Goal: Task Accomplishment & Management: Manage account settings

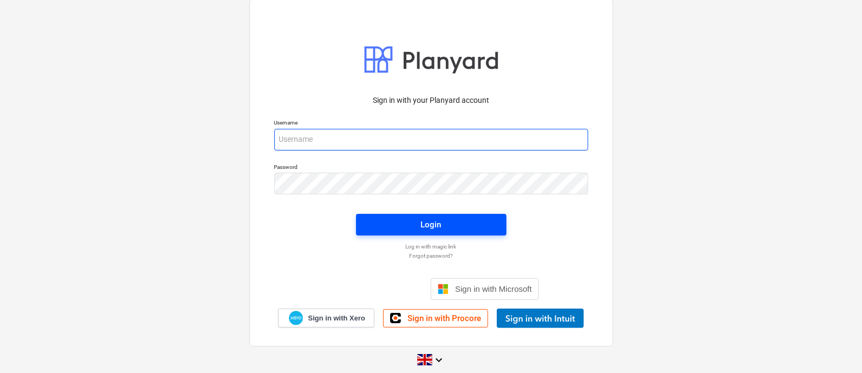
type input "[PERSON_NAME][EMAIL_ADDRESS][DOMAIN_NAME]"
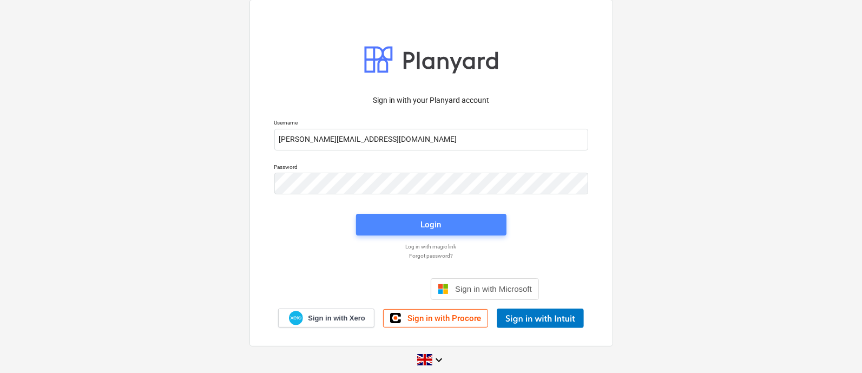
click at [463, 226] on span "Login" at bounding box center [431, 224] width 124 height 14
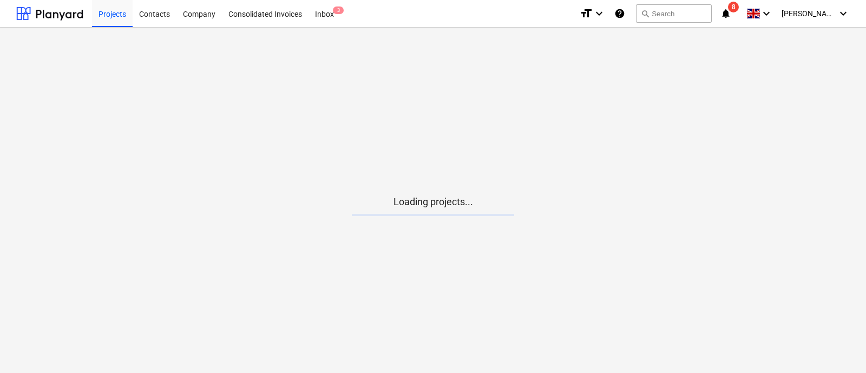
click at [731, 17] on icon "notifications" at bounding box center [725, 13] width 11 height 13
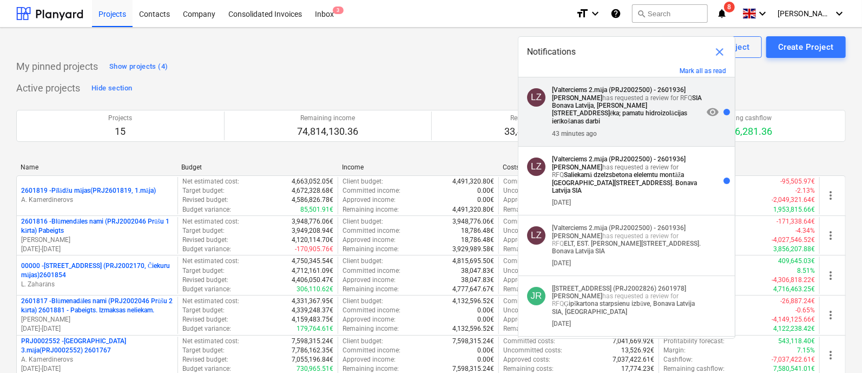
click at [622, 107] on strong "SIA Bonava Latvija, [PERSON_NAME][STREET_ADDRESS]ēka; pamatu hidroizolācijas ie…" at bounding box center [627, 109] width 150 height 31
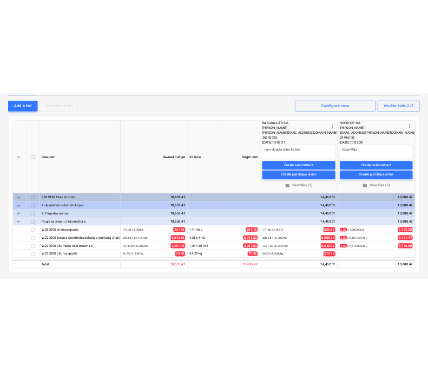
scroll to position [248, 0]
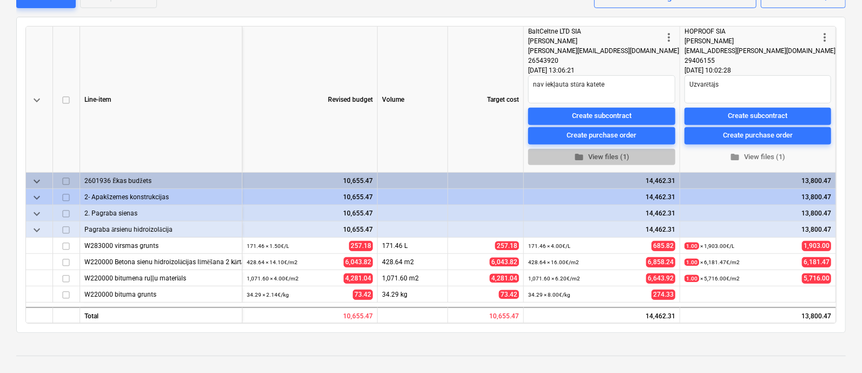
click at [603, 154] on span "folder View files (1)" at bounding box center [601, 157] width 138 height 12
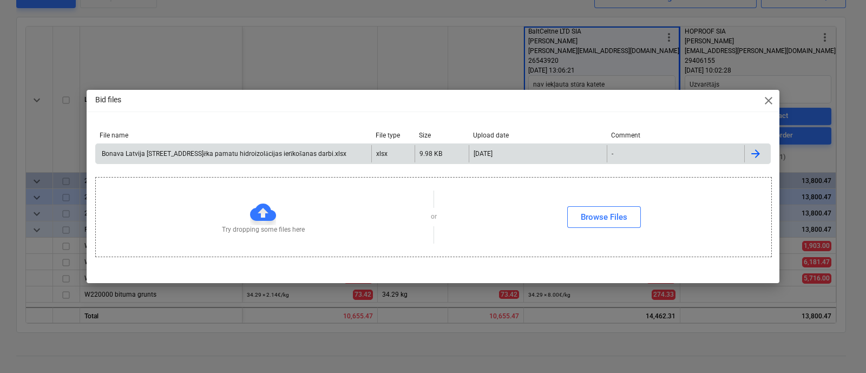
click at [247, 154] on div "Bonava Latvija [STREET_ADDRESS]ēka pamatu hidroizolācijas ierīkošanas darbi.xlsx" at bounding box center [223, 154] width 246 height 8
drag, startPoint x: 768, startPoint y: 97, endPoint x: 774, endPoint y: 96, distance: 6.0
click at [768, 97] on span "close" at bounding box center [768, 100] width 13 height 13
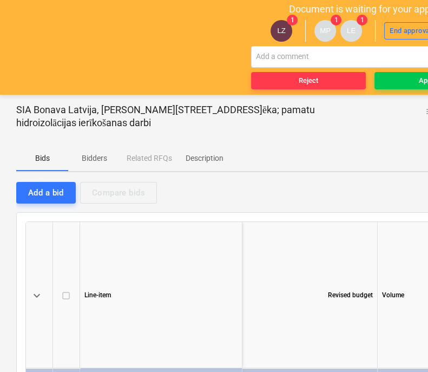
type textarea "x"
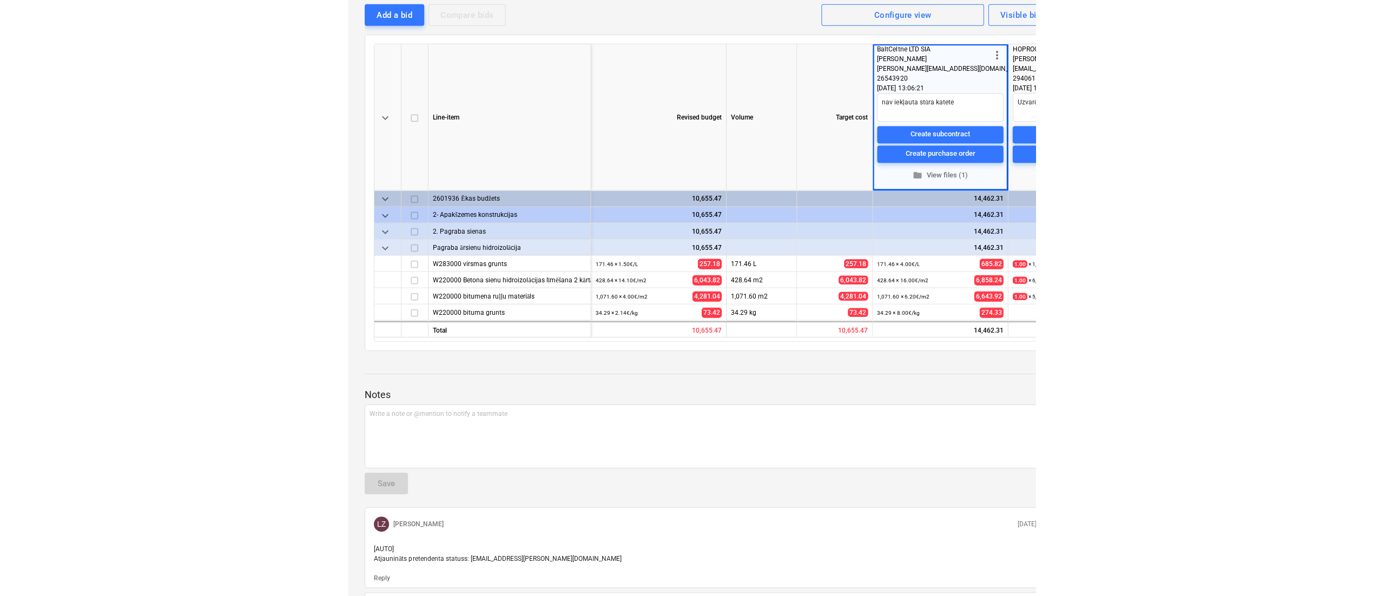
scroll to position [0, 81]
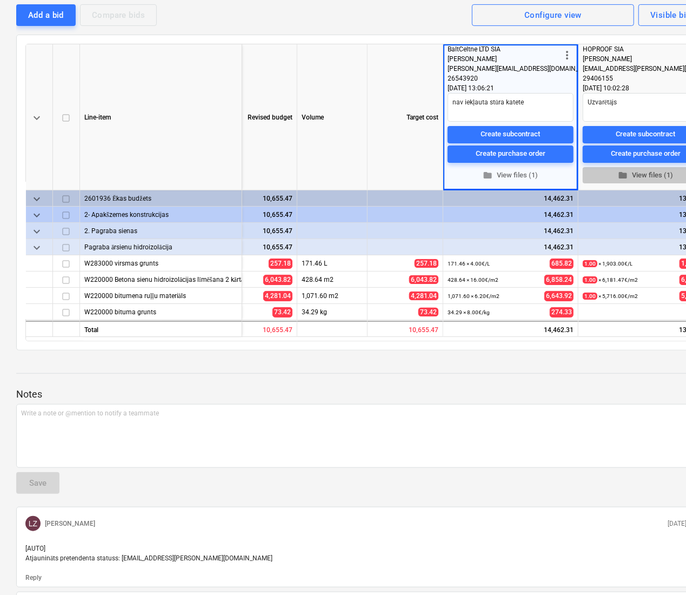
click at [644, 172] on span "folder View files (1)" at bounding box center [645, 175] width 117 height 12
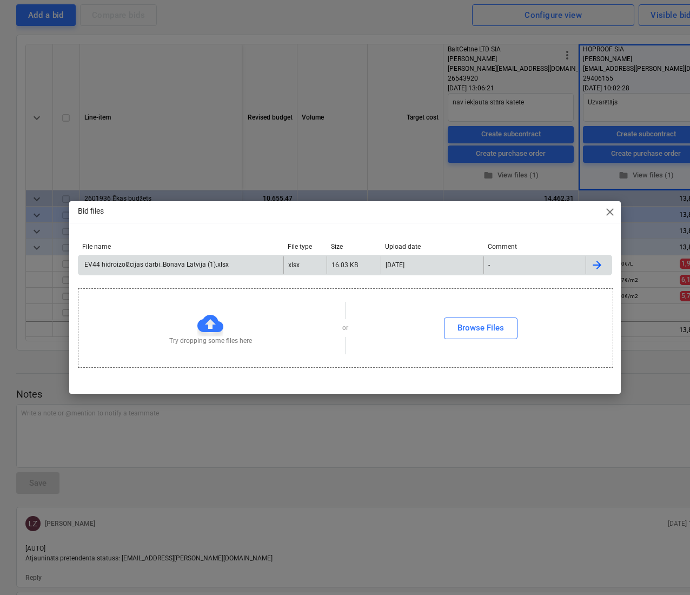
click at [175, 266] on div "EV44 hidroizolācijas darbi_Bonava Latvija (1).xlsx" at bounding box center [156, 265] width 146 height 8
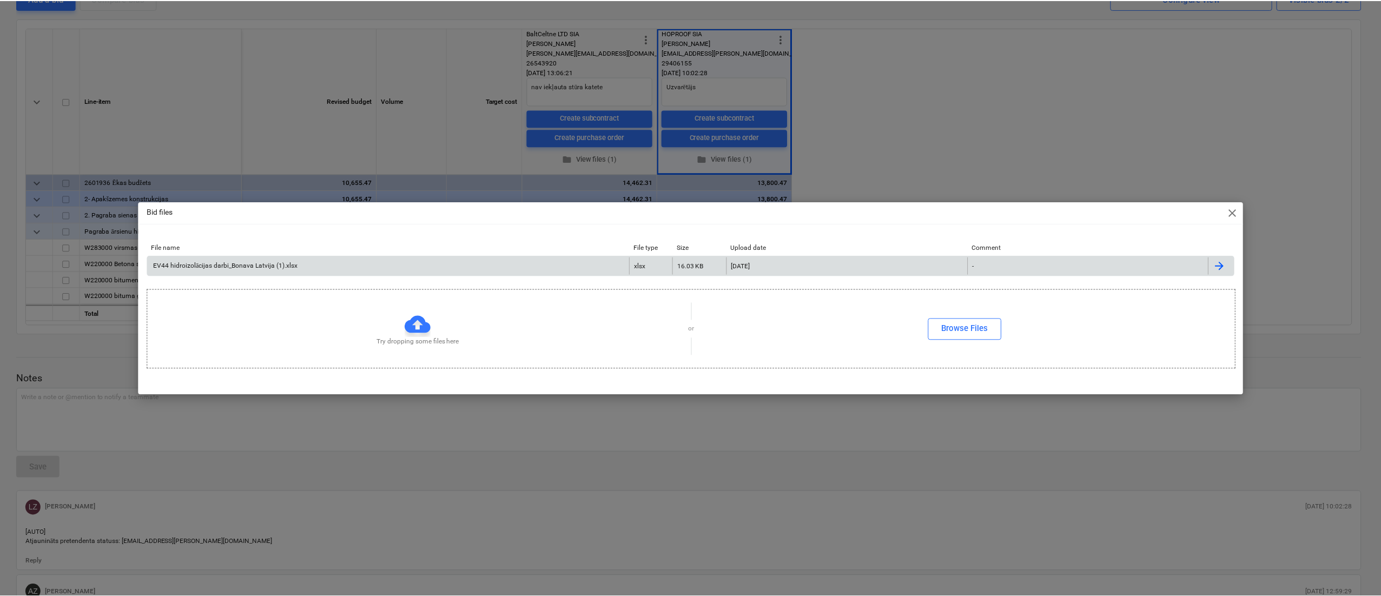
scroll to position [0, 0]
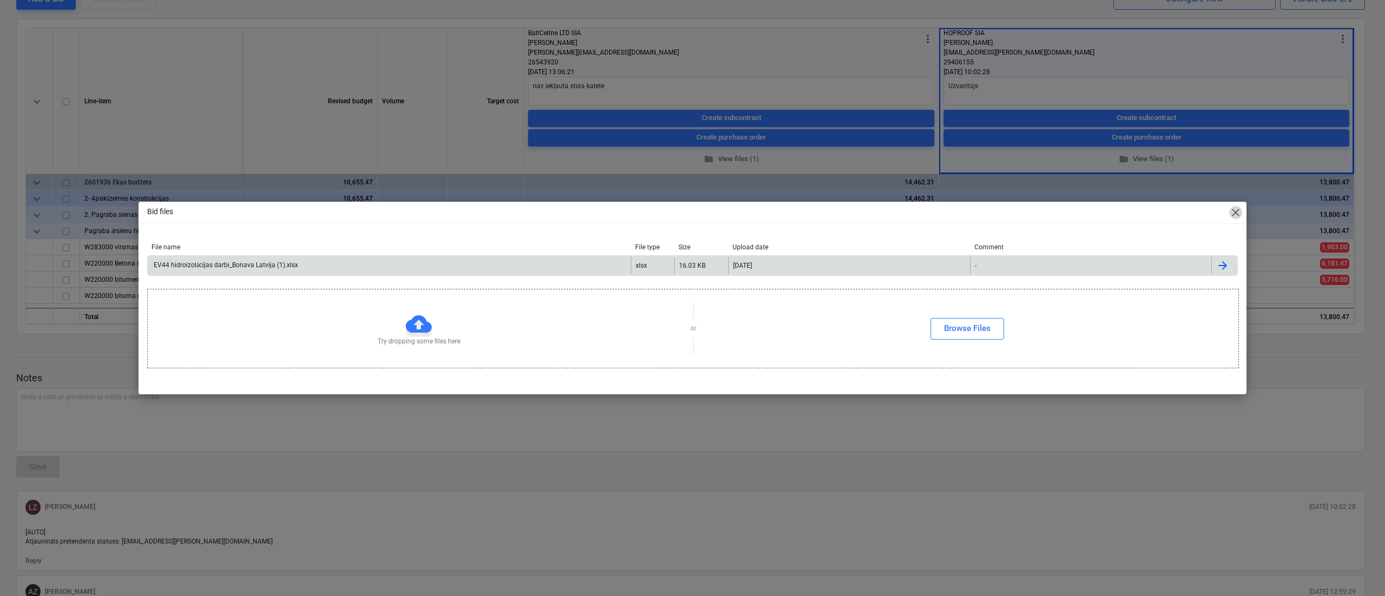
click at [865, 209] on span "close" at bounding box center [1235, 212] width 13 height 13
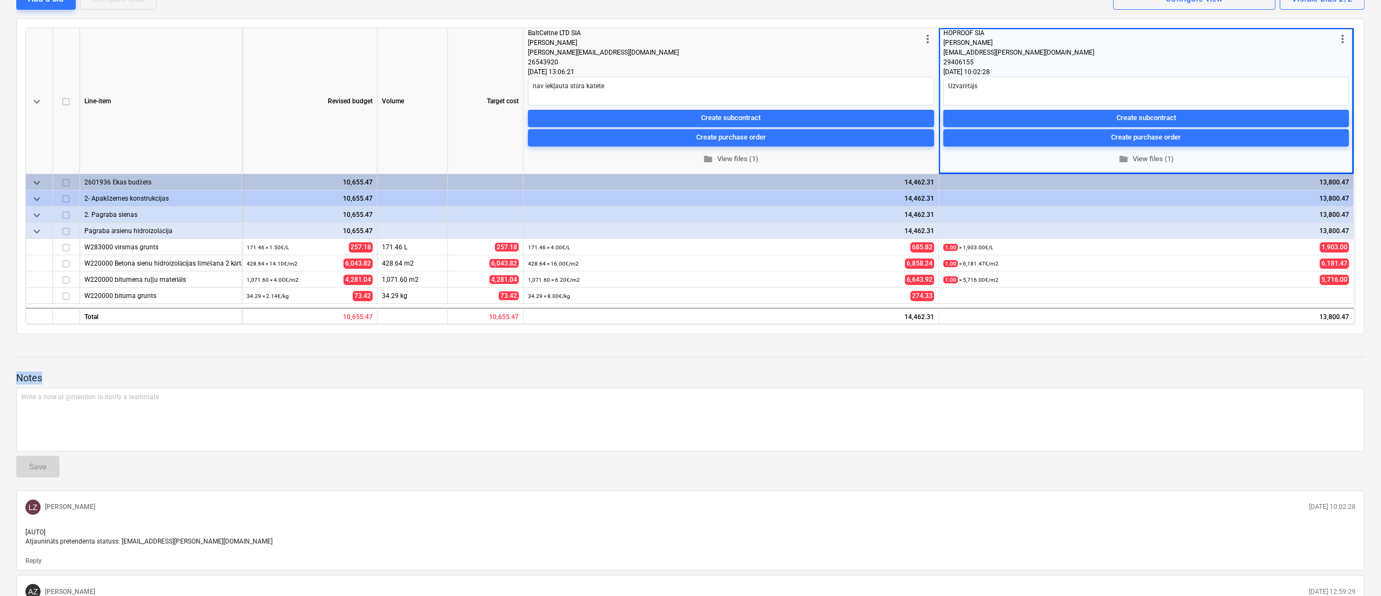
drag, startPoint x: 691, startPoint y: 378, endPoint x: 831, endPoint y: 335, distance: 146.8
click at [831, 335] on div "SIA Bonava Latvija, [STREET_ADDRESS], 2.ēka; pamatu hidroizolācijas ierīkošanas…" at bounding box center [690, 397] width 1381 height 960
click at [444, 247] on div "171.46 L" at bounding box center [413, 247] width 70 height 16
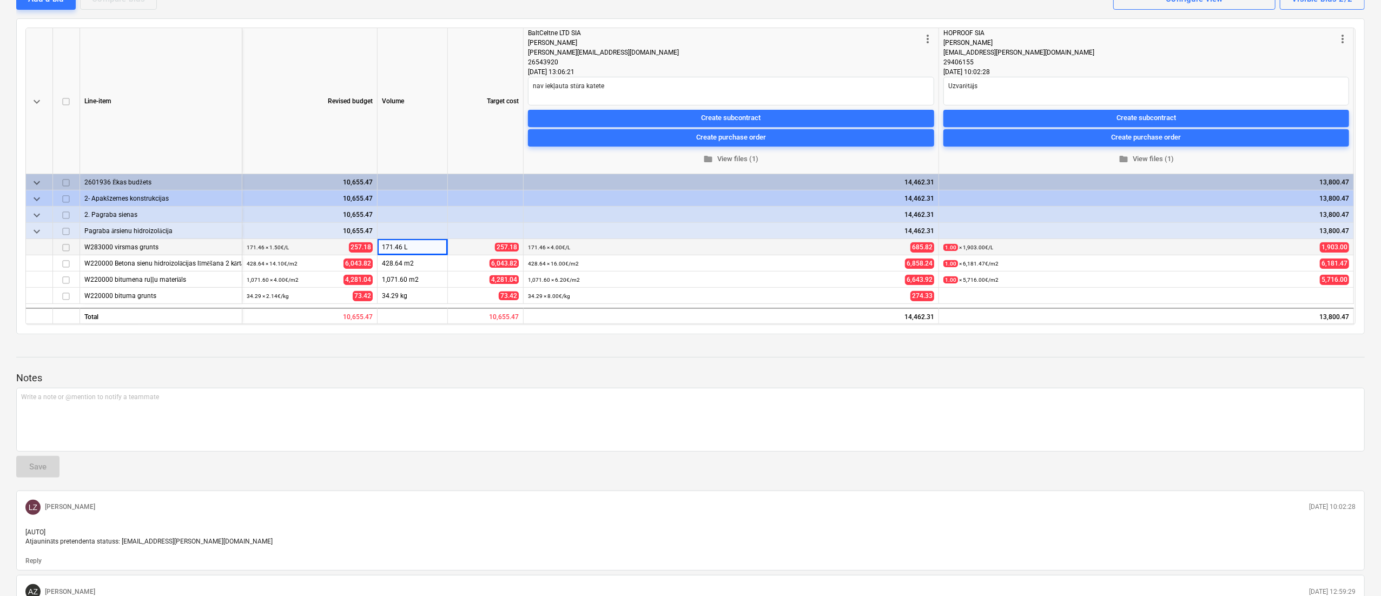
click at [187, 246] on div "W283000 virsmas grunts" at bounding box center [160, 247] width 153 height 16
click at [719, 372] on p "Notes" at bounding box center [690, 378] width 1349 height 13
click at [596, 346] on div at bounding box center [690, 347] width 1349 height 9
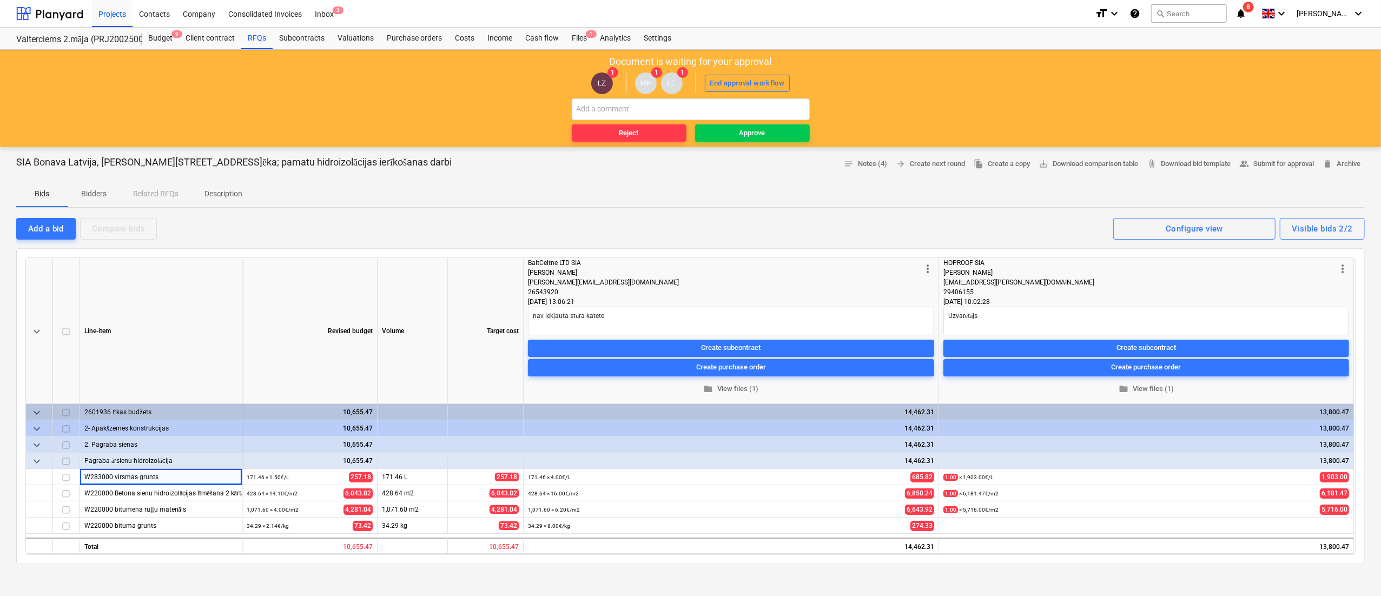
click at [865, 7] on icon "notifications" at bounding box center [1241, 13] width 11 height 13
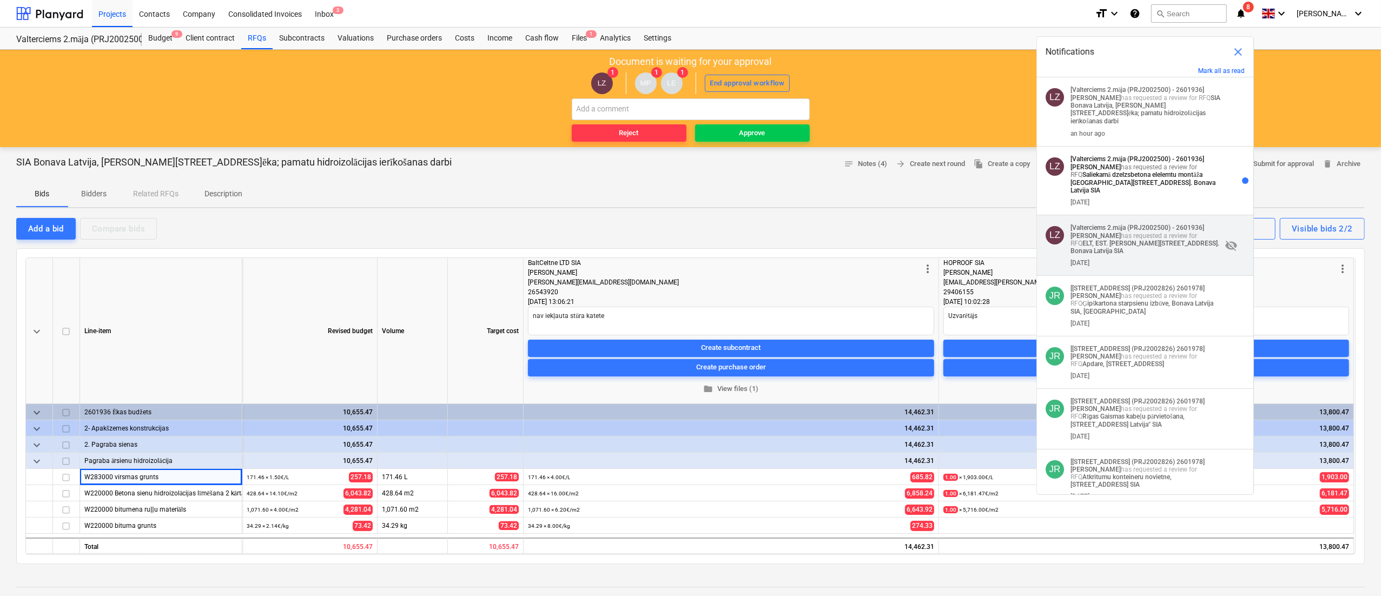
click at [865, 240] on strong "ELT, EST. [PERSON_NAME][STREET_ADDRESS]. Bonava Latvija SIA" at bounding box center [1145, 247] width 149 height 15
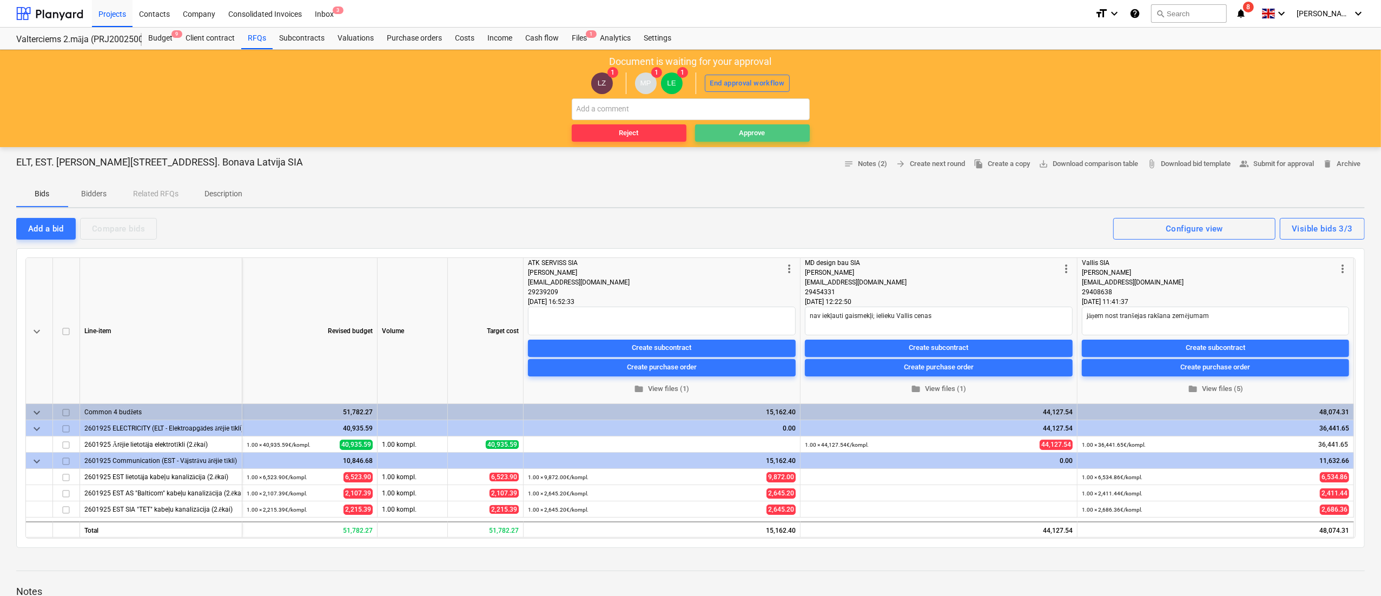
click at [762, 129] on div "Approve" at bounding box center [752, 133] width 26 height 12
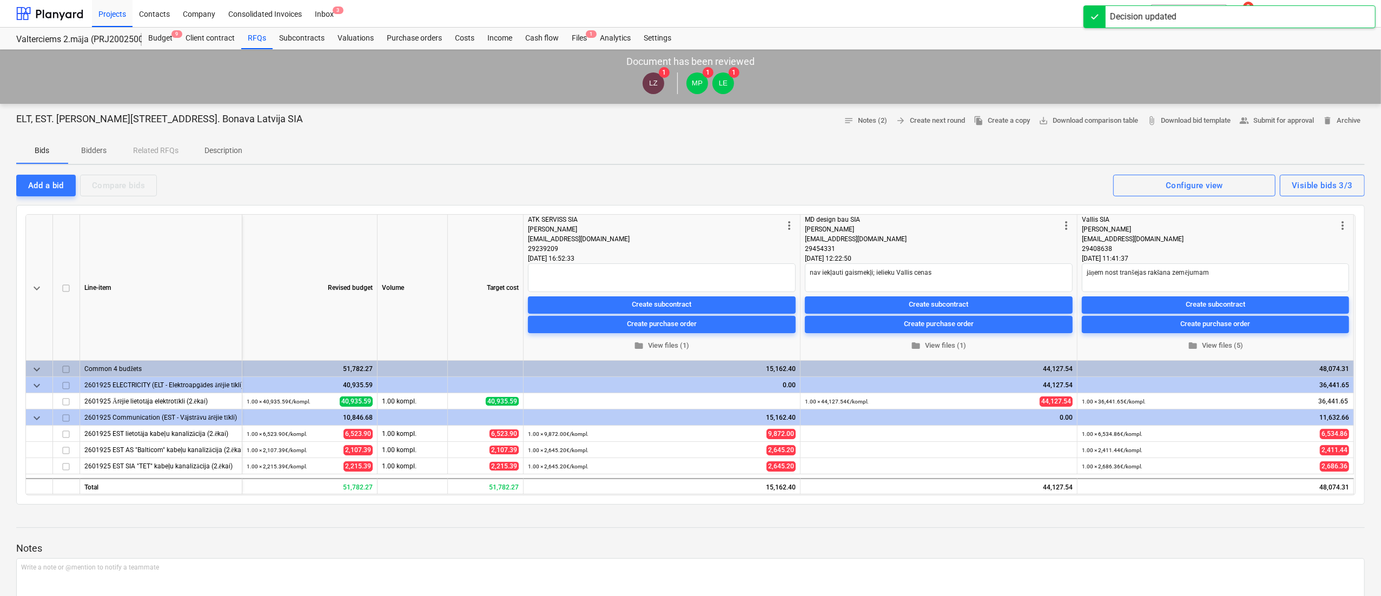
click at [865, 16] on div "Projects Contacts Company Consolidated Invoices Inbox 3" at bounding box center [589, 13] width 994 height 27
click at [865, 14] on icon "notifications" at bounding box center [1241, 13] width 11 height 13
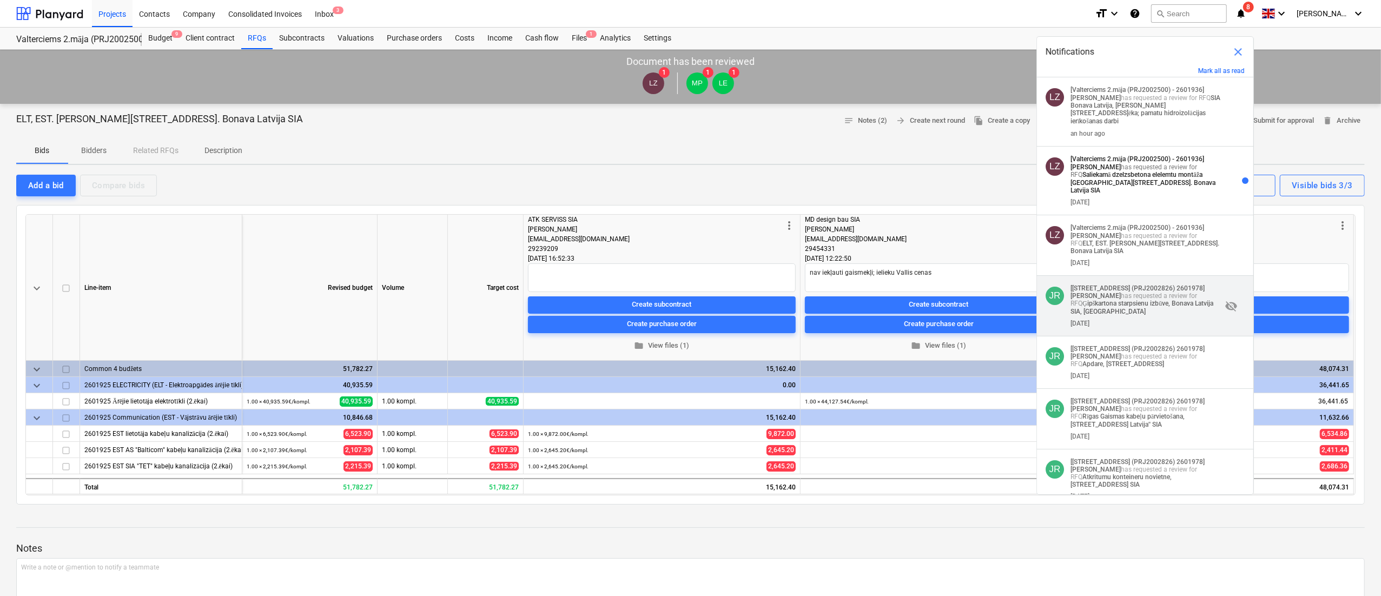
click at [865, 298] on p "[[STREET_ADDRESS] 2601978] [PERSON_NAME] has requested a review for RFQ Ģipškar…" at bounding box center [1146, 300] width 151 height 31
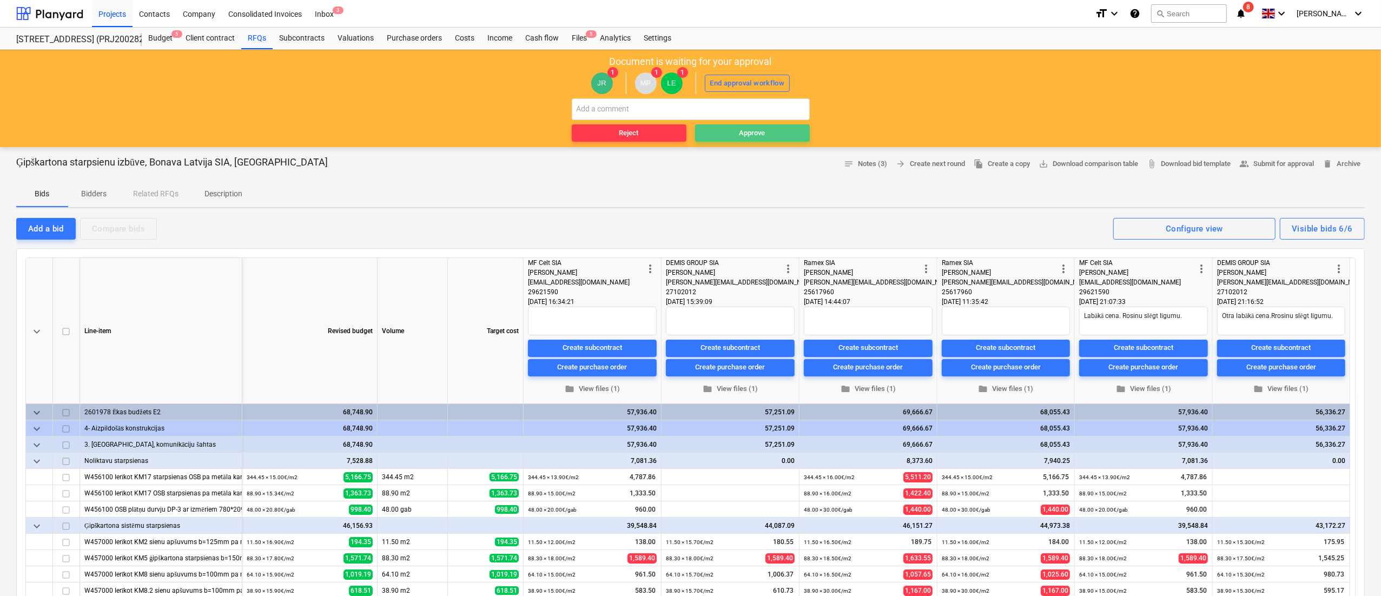
click at [776, 129] on span "Approve" at bounding box center [752, 133] width 106 height 12
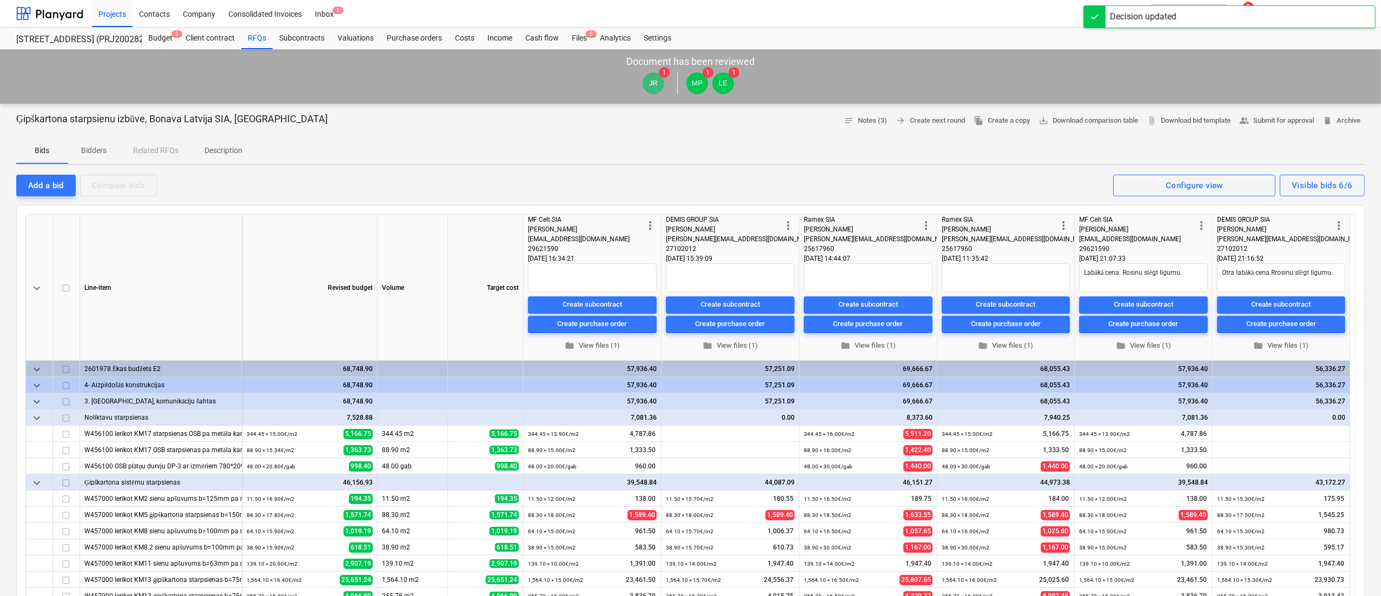
click at [865, 14] on div "Projects Contacts Company Consolidated Invoices Inbox 3" at bounding box center [589, 13] width 994 height 27
click at [865, 13] on icon "notifications" at bounding box center [1241, 13] width 11 height 13
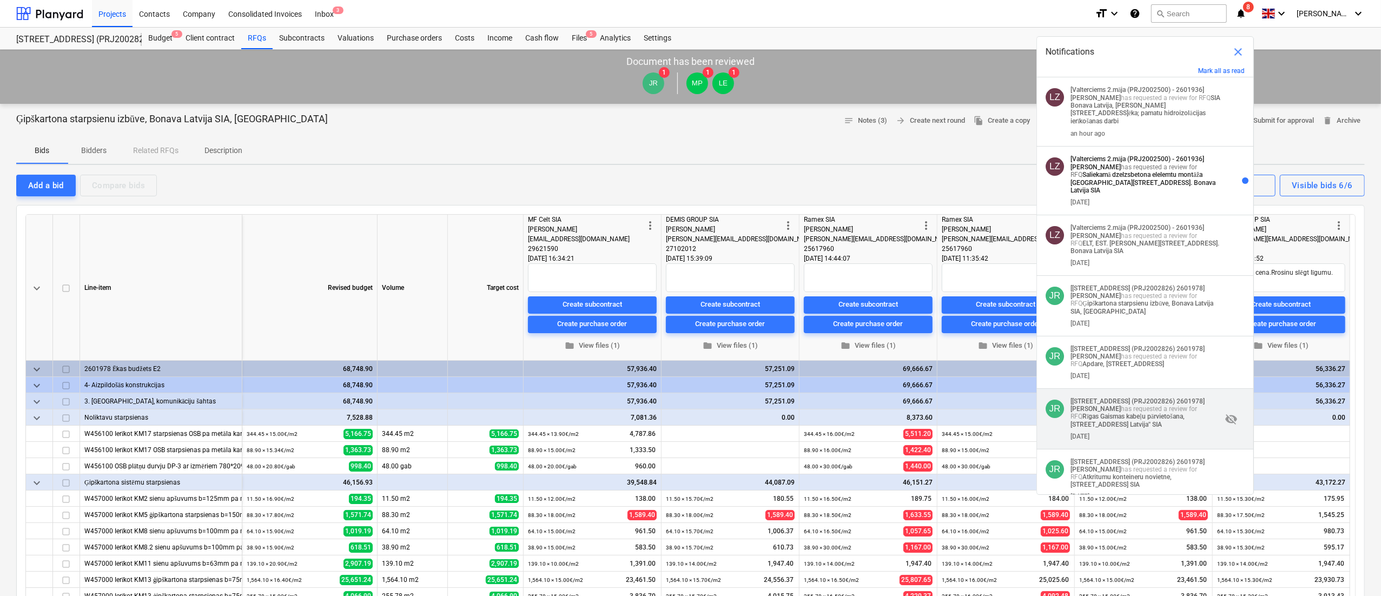
click at [865, 372] on strong "Rīgas Gaismas kabeļu pārvietošana, [STREET_ADDRESS] Latvija'' SIA" at bounding box center [1128, 421] width 114 height 16
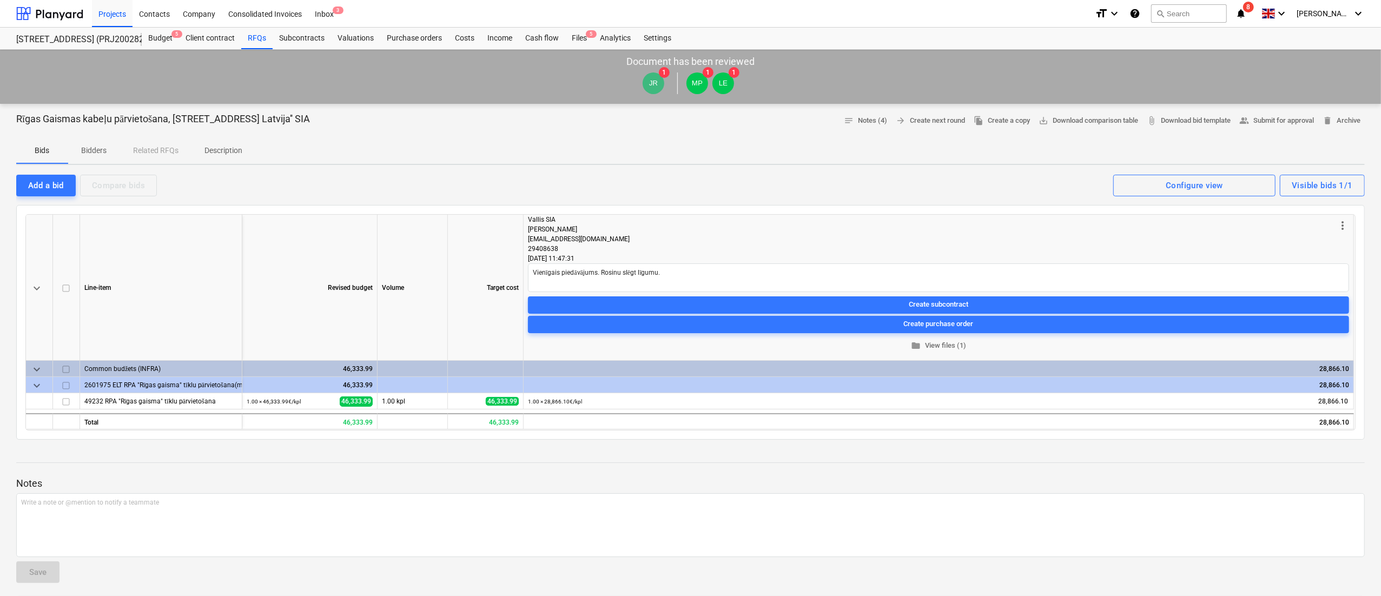
click at [865, 16] on icon "notifications" at bounding box center [1241, 13] width 11 height 13
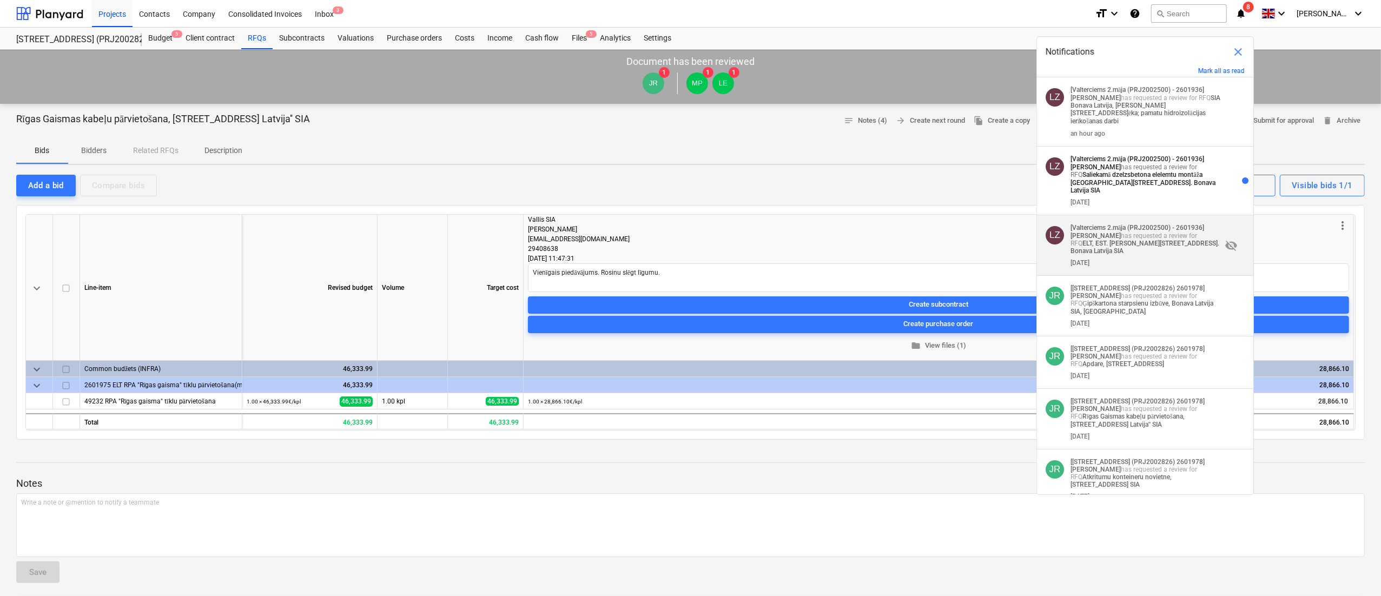
click at [865, 240] on strong "ELT, EST. [PERSON_NAME][STREET_ADDRESS]. Bonava Latvija SIA" at bounding box center [1145, 247] width 149 height 15
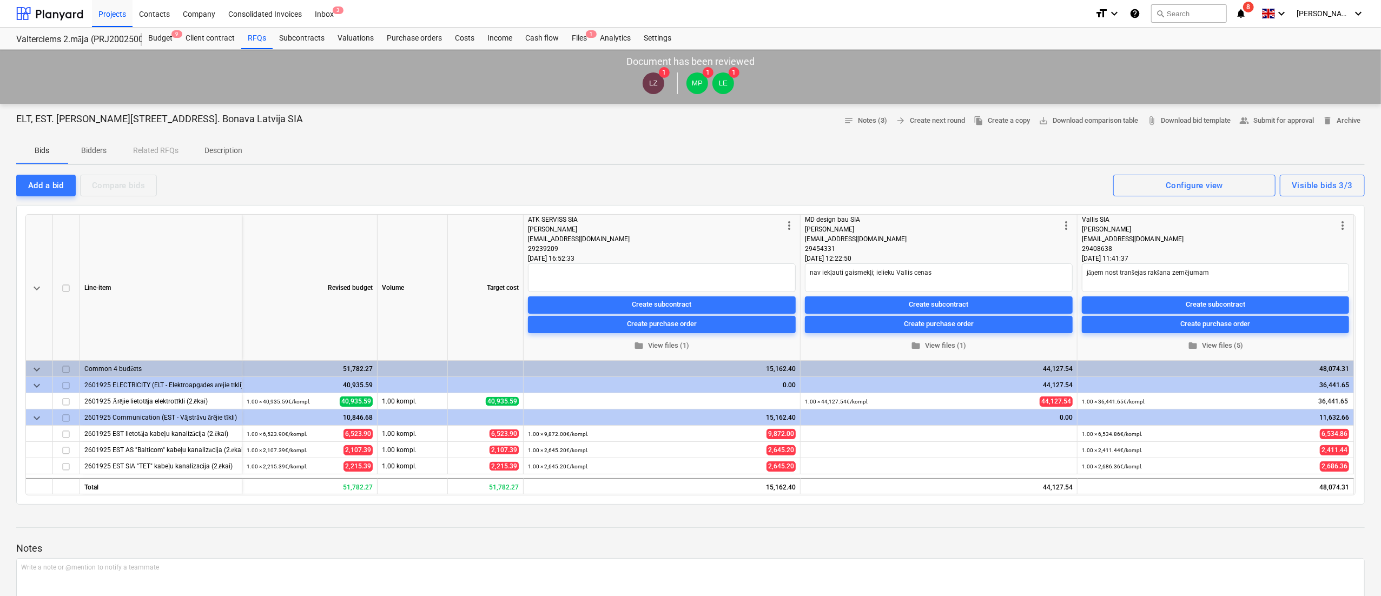
click at [865, 17] on icon "notifications" at bounding box center [1241, 13] width 11 height 13
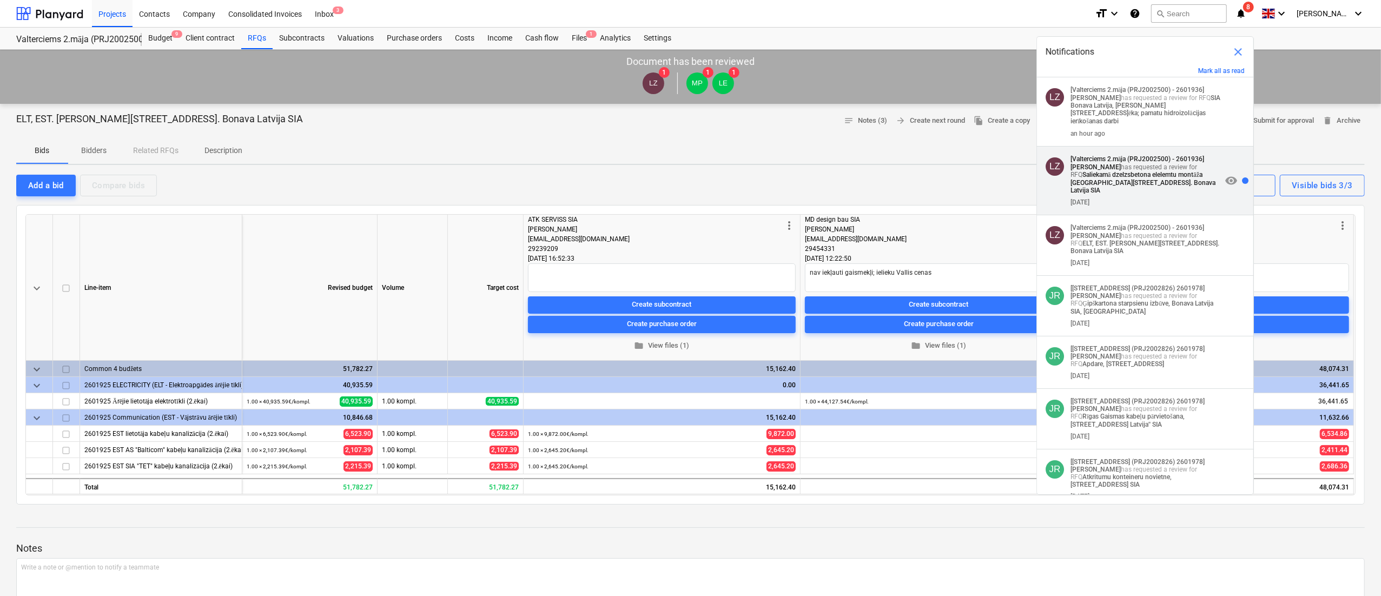
click at [865, 171] on strong "Saliekamā dzelzsbetona elelemtu montāža [GEOGRAPHIC_DATA][STREET_ADDRESS]. Bona…" at bounding box center [1143, 182] width 145 height 23
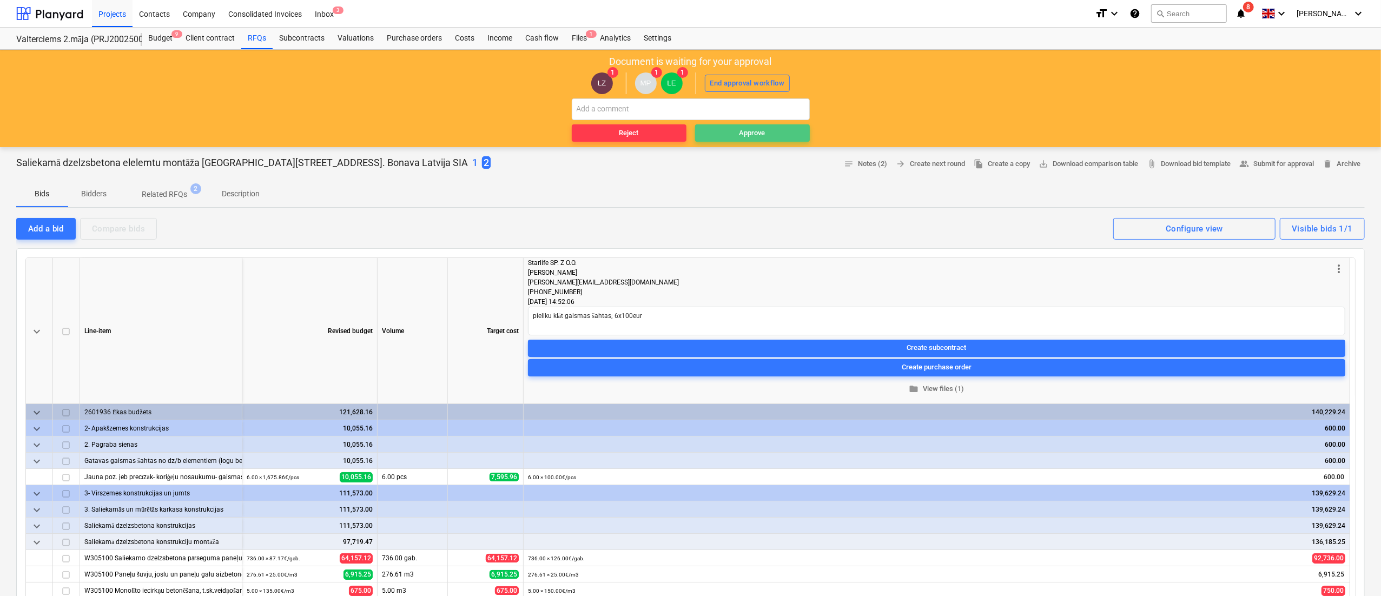
click at [789, 135] on span "Approve" at bounding box center [752, 133] width 106 height 12
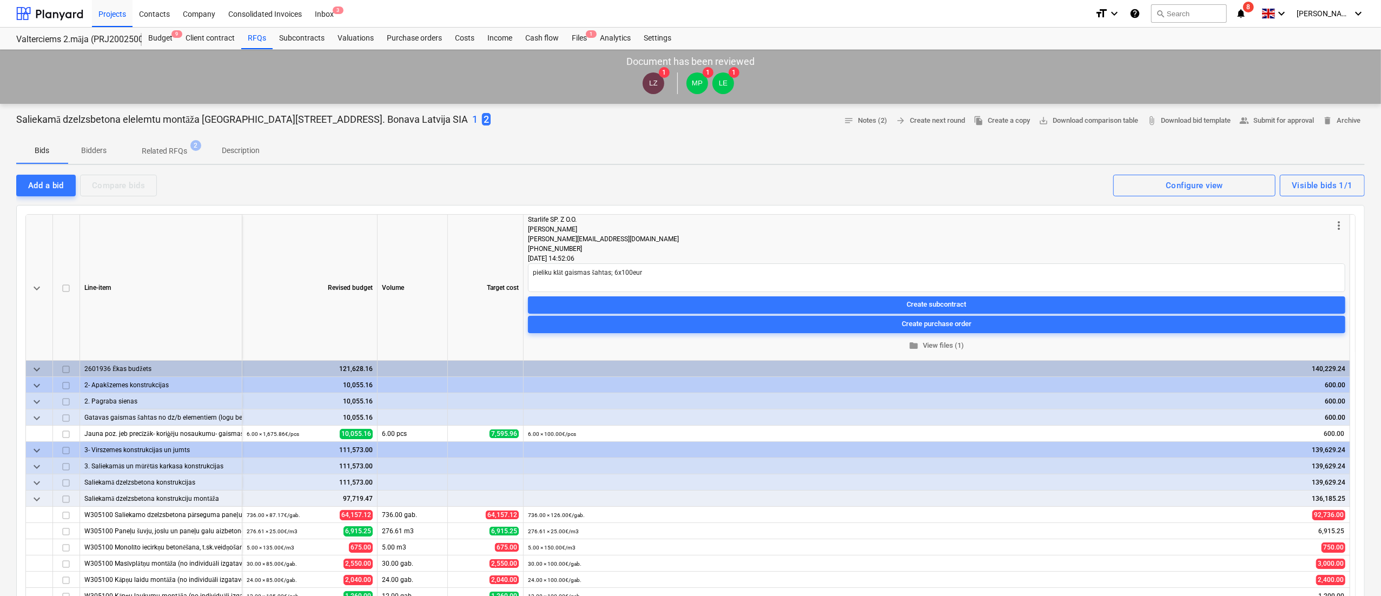
click at [472, 117] on p "1" at bounding box center [474, 119] width 5 height 13
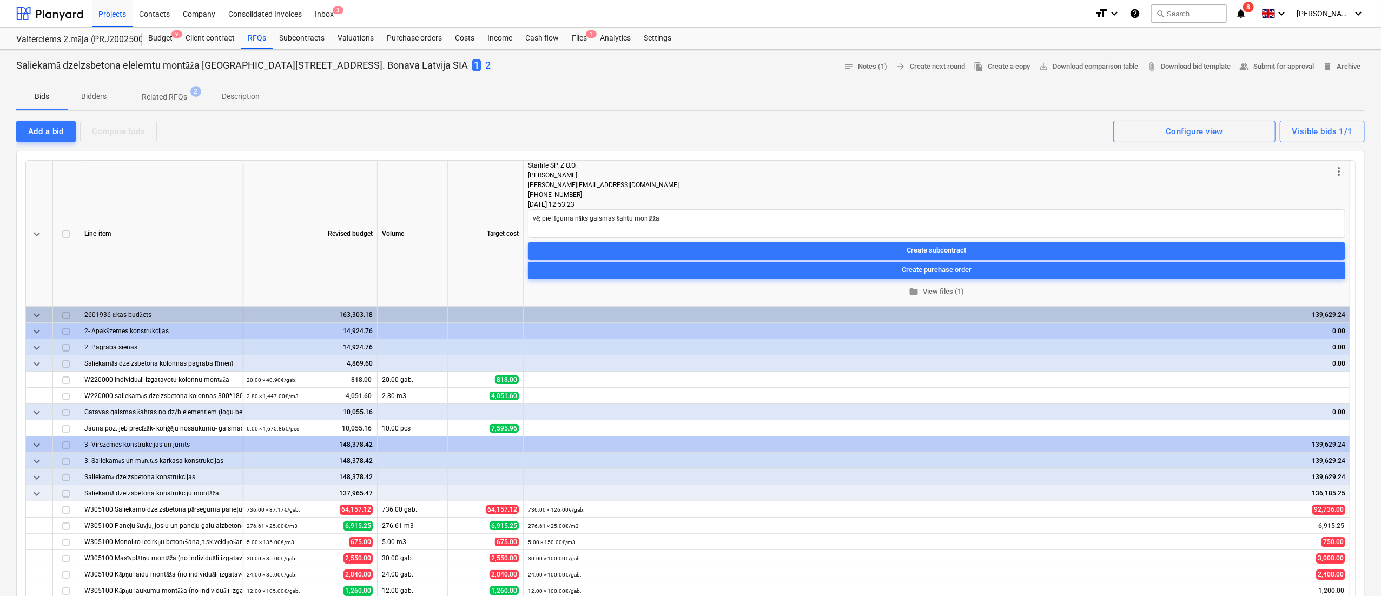
click at [485, 62] on p "2" at bounding box center [487, 65] width 5 height 13
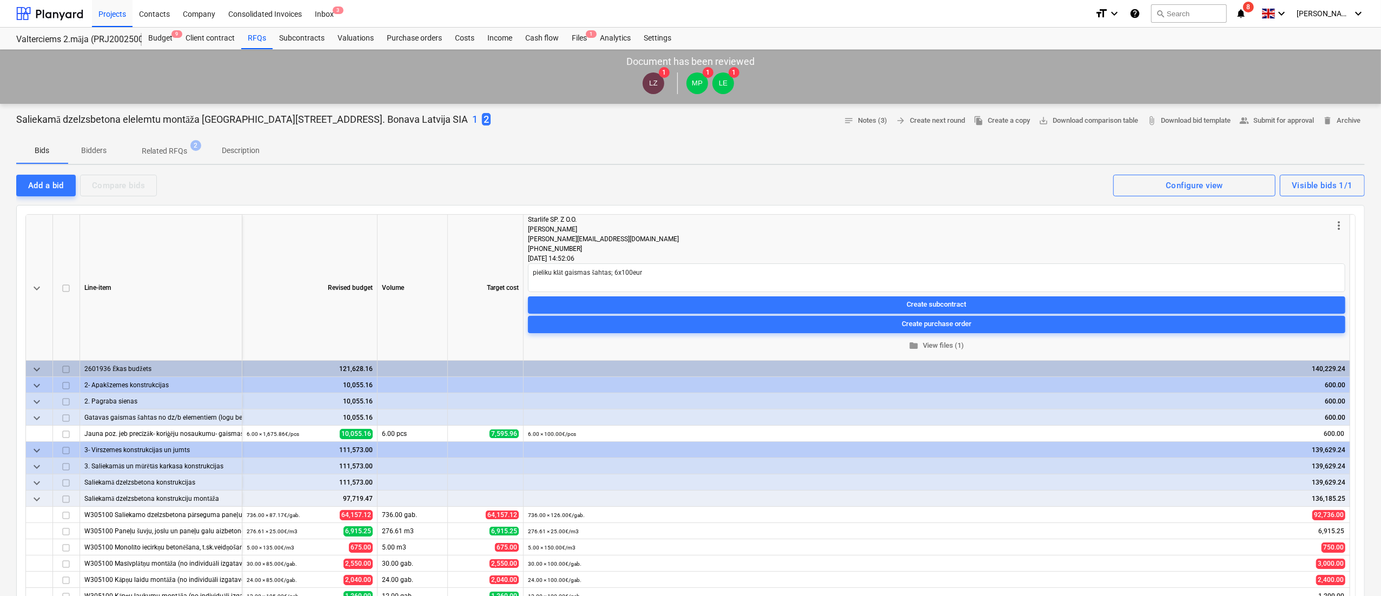
type textarea "x"
